Goal: Task Accomplishment & Management: Manage account settings

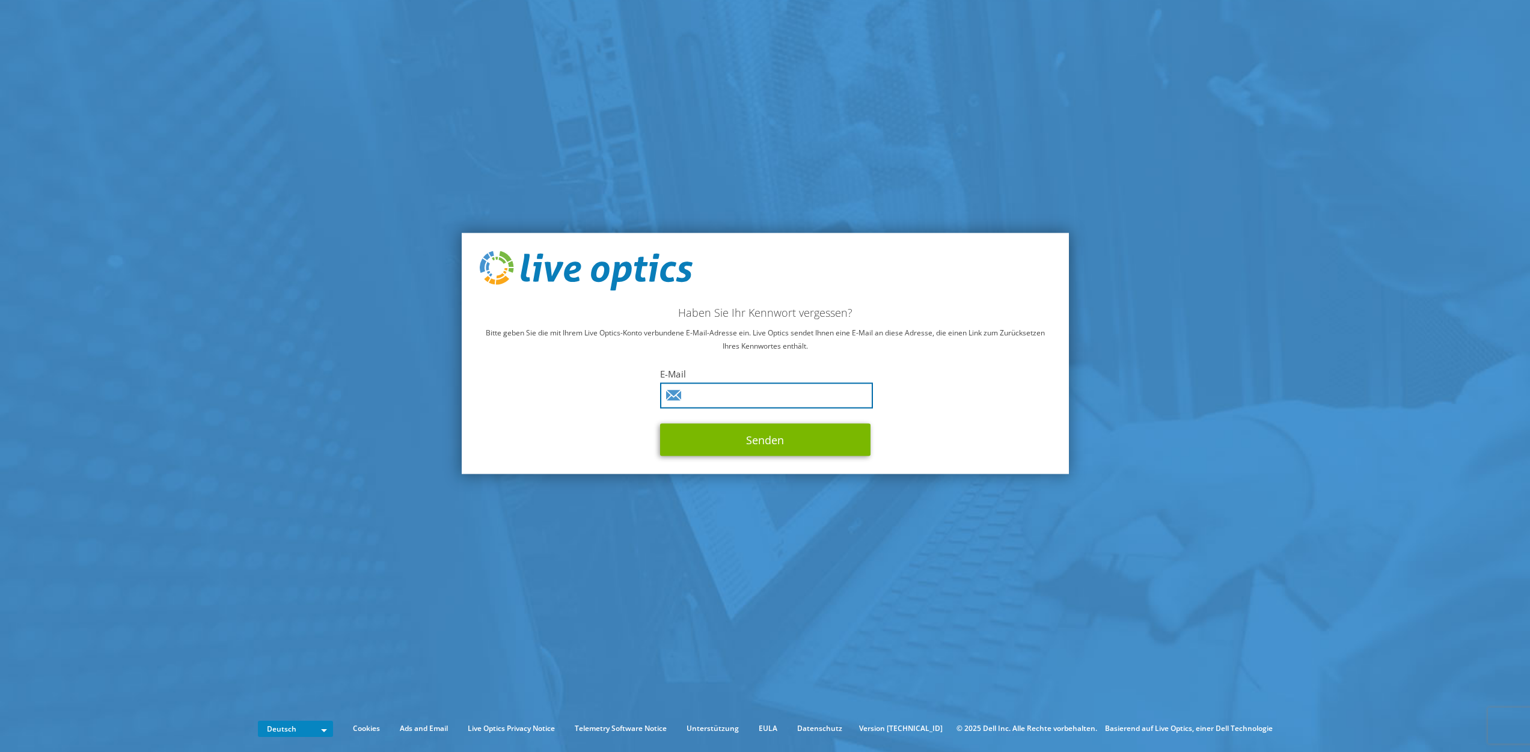
click at [764, 391] on input "text" at bounding box center [766, 395] width 213 height 26
paste input "jhermann@aesku.com"
type input "jhermann@aesku.com"
click at [713, 451] on button "Senden" at bounding box center [765, 439] width 210 height 32
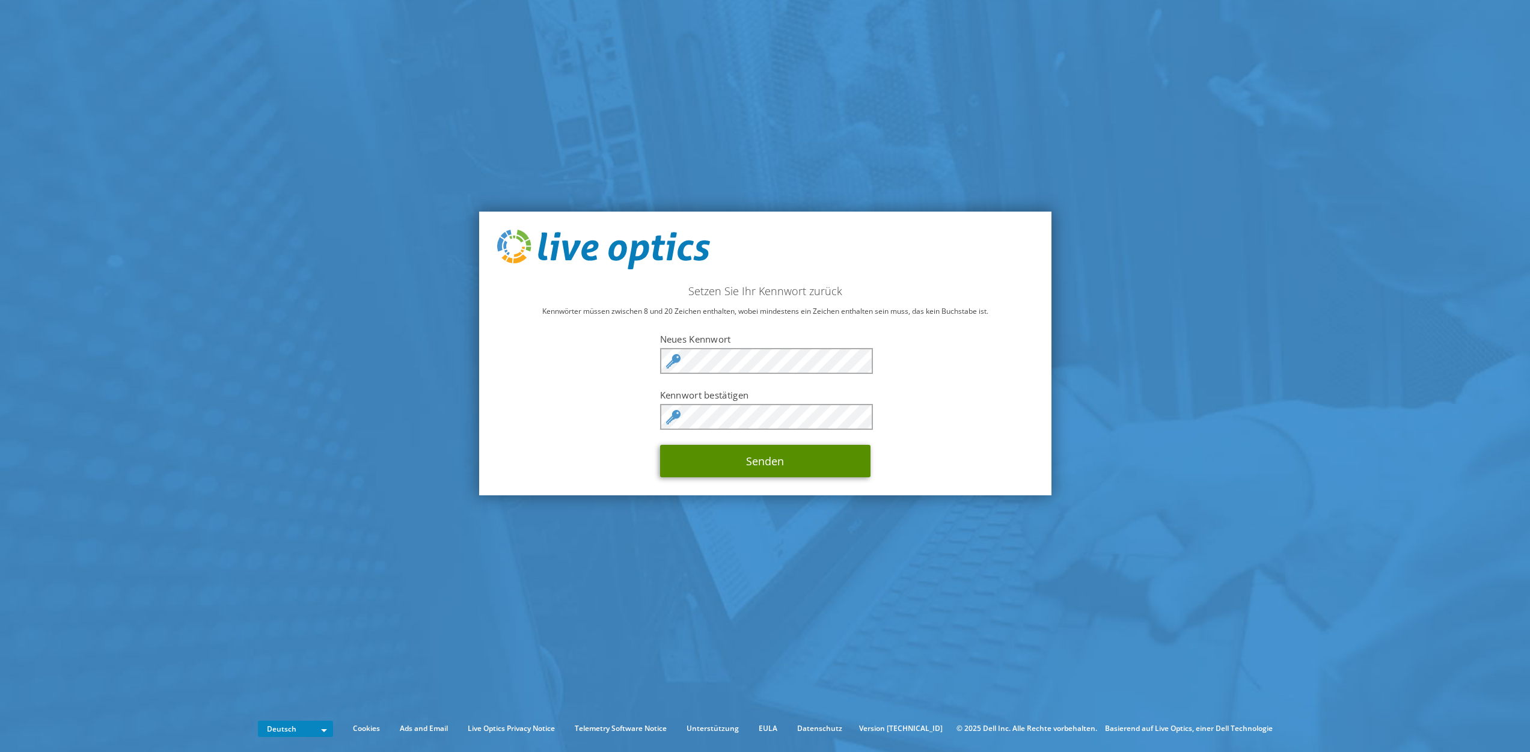
click at [764, 461] on button "Senden" at bounding box center [765, 461] width 210 height 32
